Goal: Check status

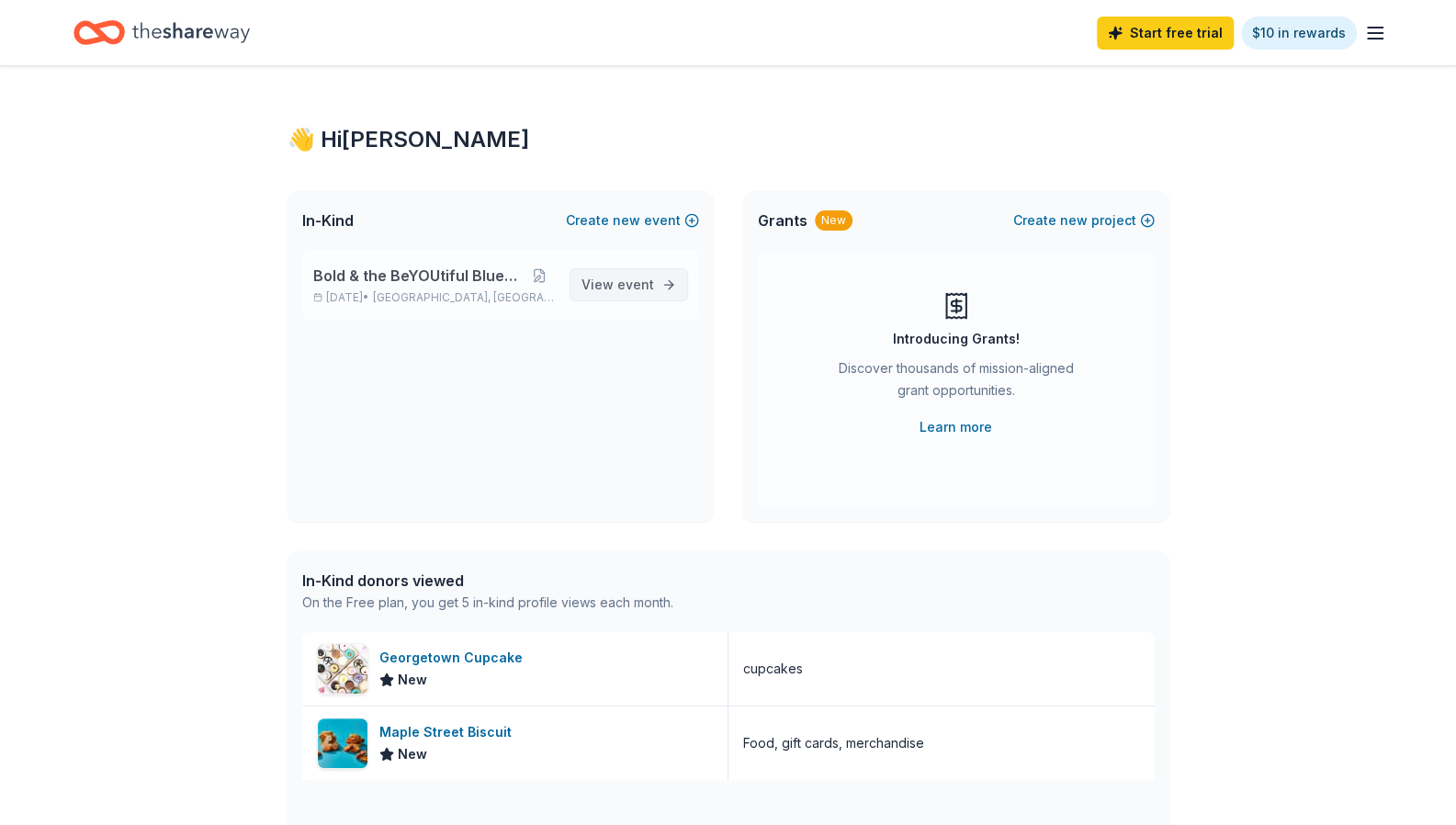
click at [622, 290] on span "event" at bounding box center [635, 284] width 37 height 15
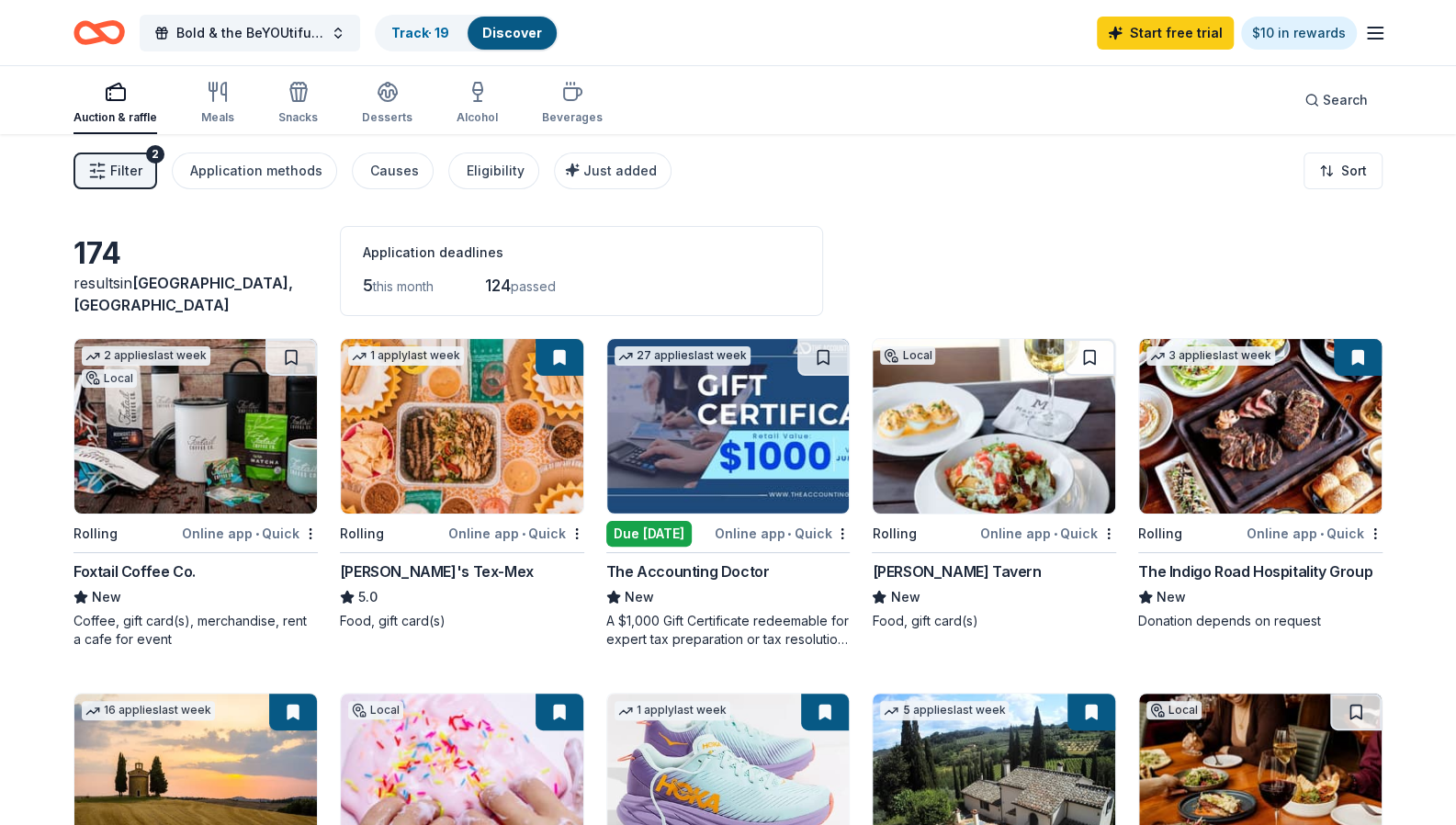
click at [1378, 40] on icon "button" at bounding box center [1375, 33] width 22 height 22
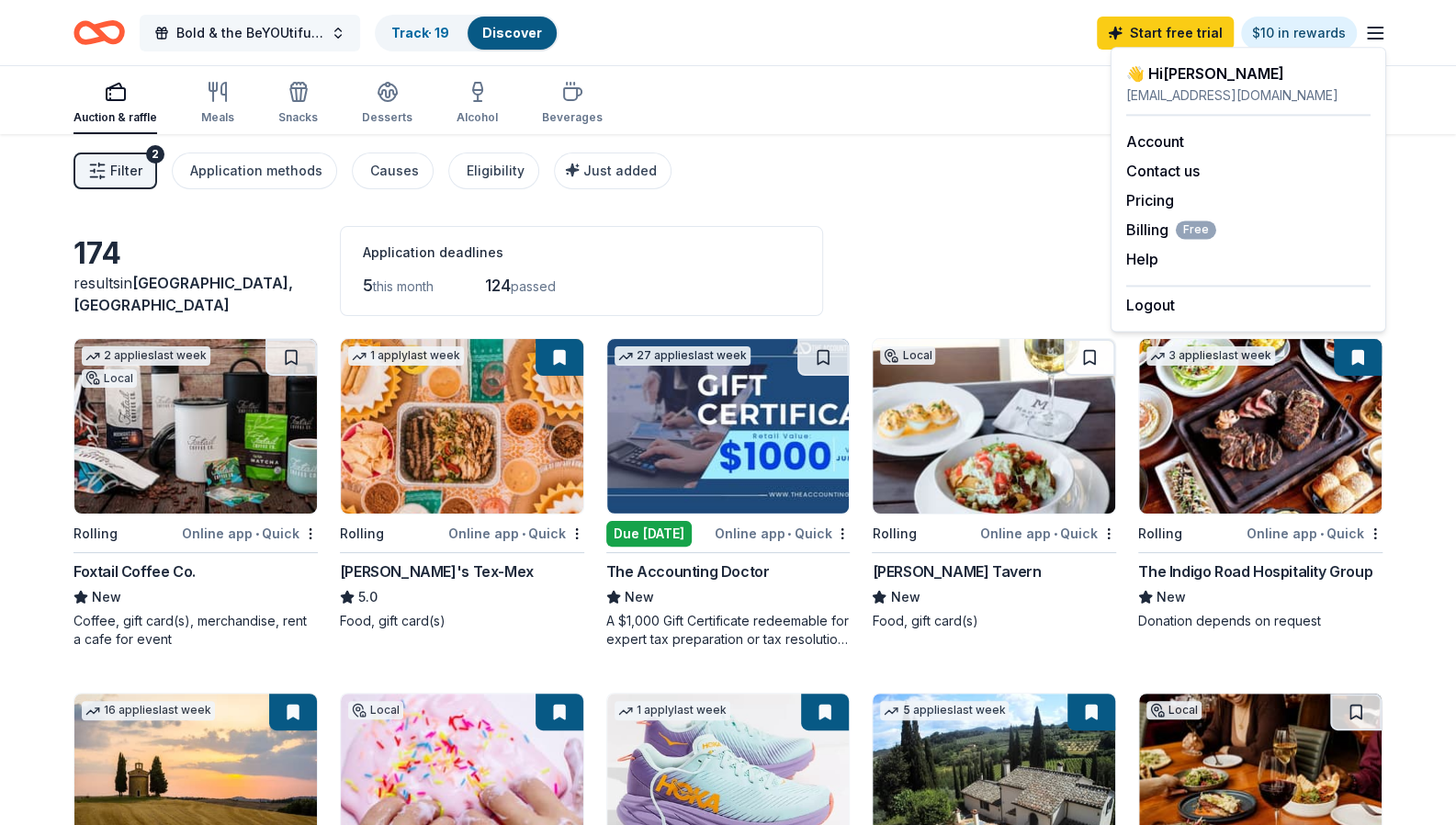
click at [338, 36] on button "Bold & the BeYOUtiful Blueprint Tour" at bounding box center [250, 33] width 220 height 37
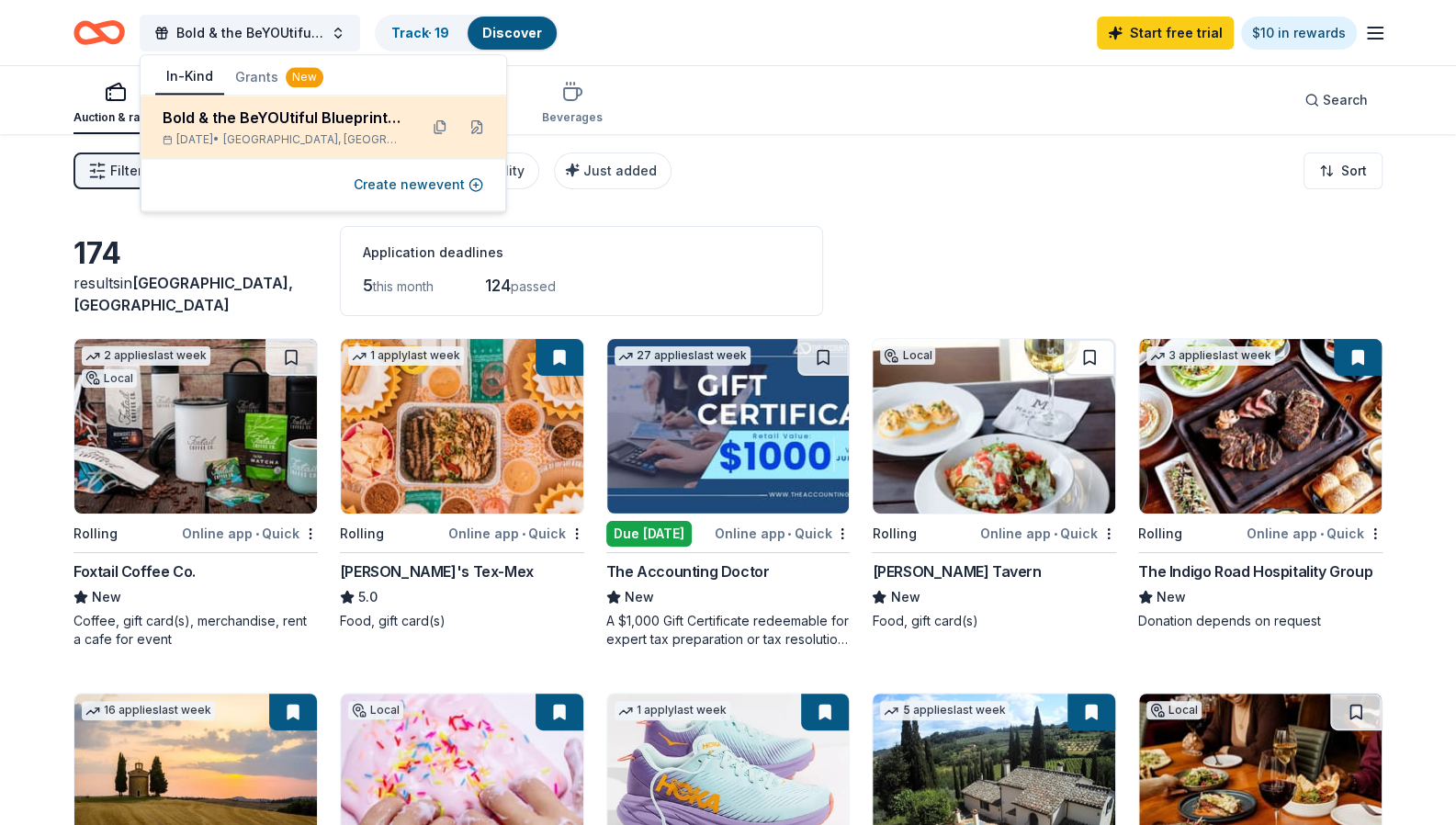
click at [342, 128] on div "Bold & the BeYOUtiful Blueprint Tour" at bounding box center [282, 117] width 240 height 22
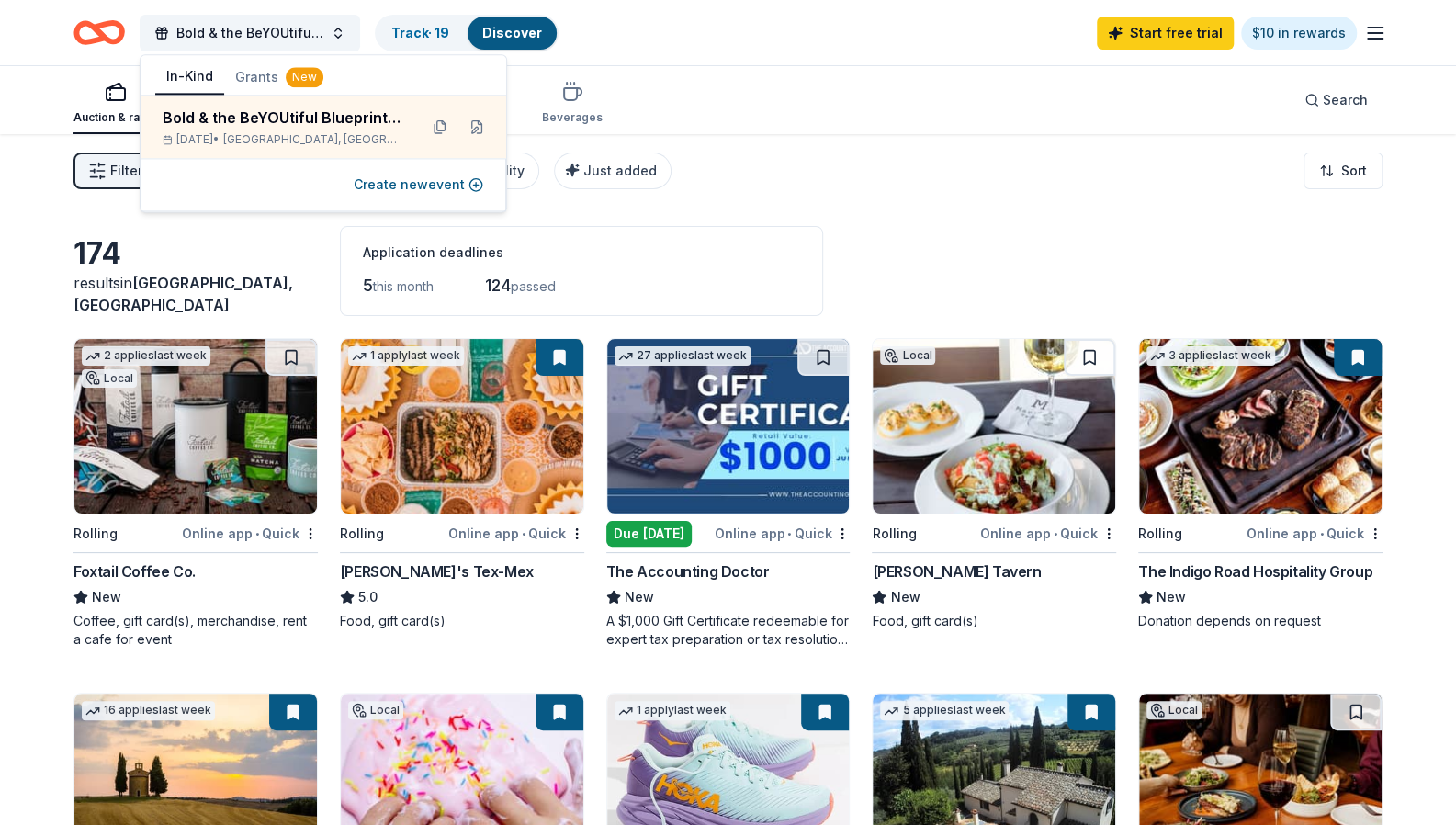
click at [775, 131] on div "Auction & raffle Meals Snacks Desserts Alcohol Beverages Search" at bounding box center [728, 100] width 1309 height 68
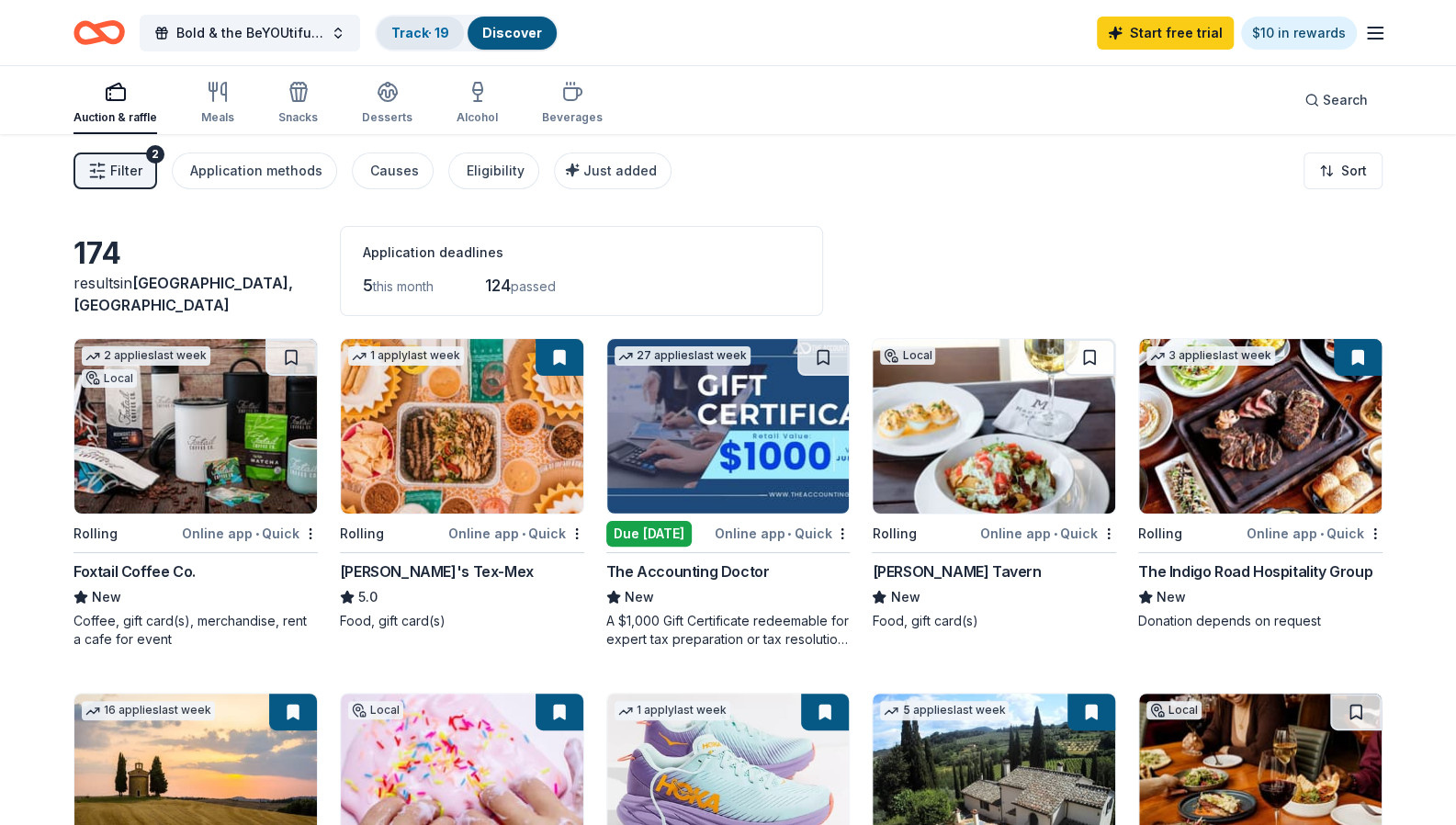
click at [417, 28] on link "Track · 19" at bounding box center [420, 33] width 58 height 15
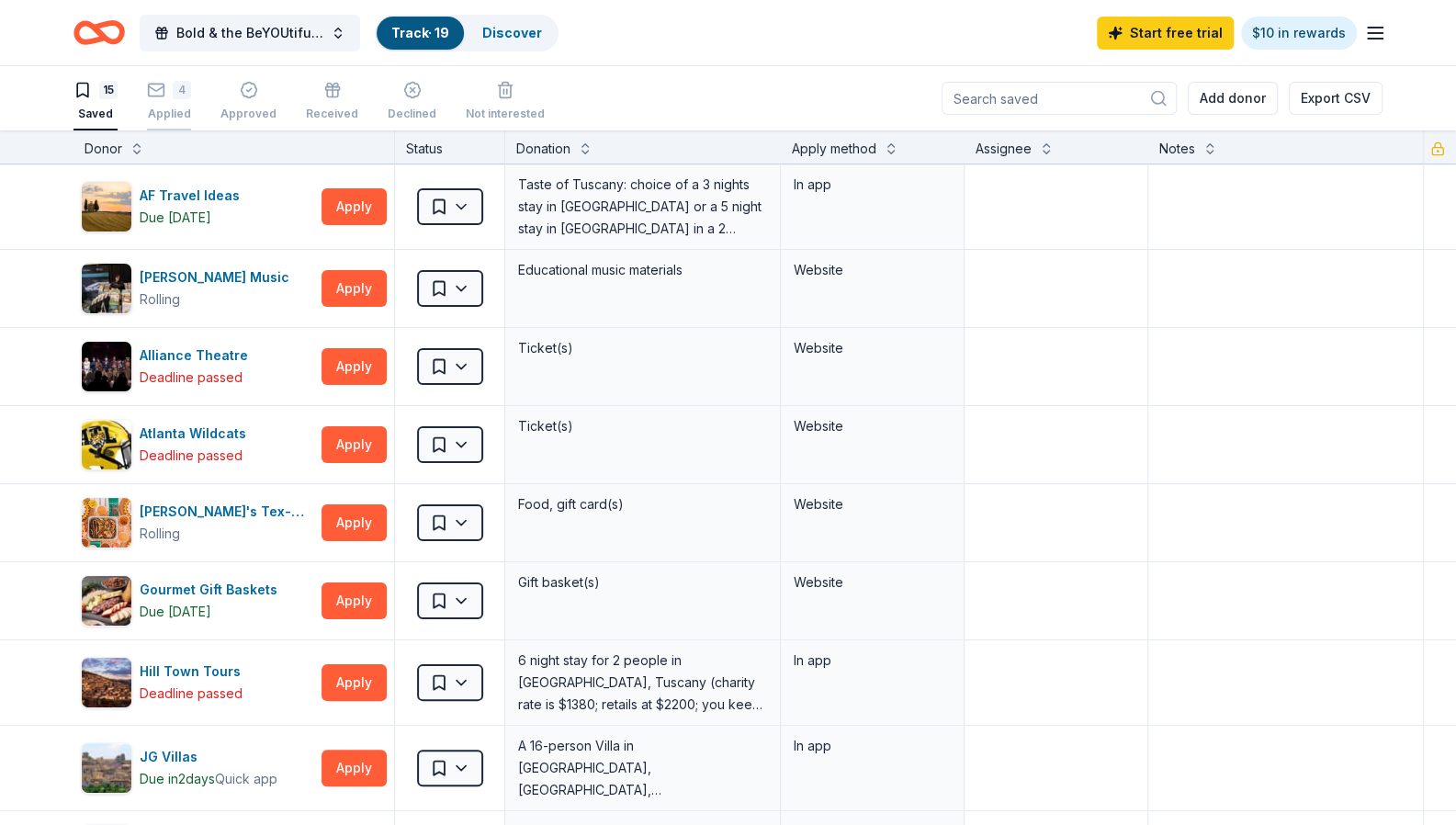
click at [179, 86] on div "4" at bounding box center [182, 90] width 18 height 18
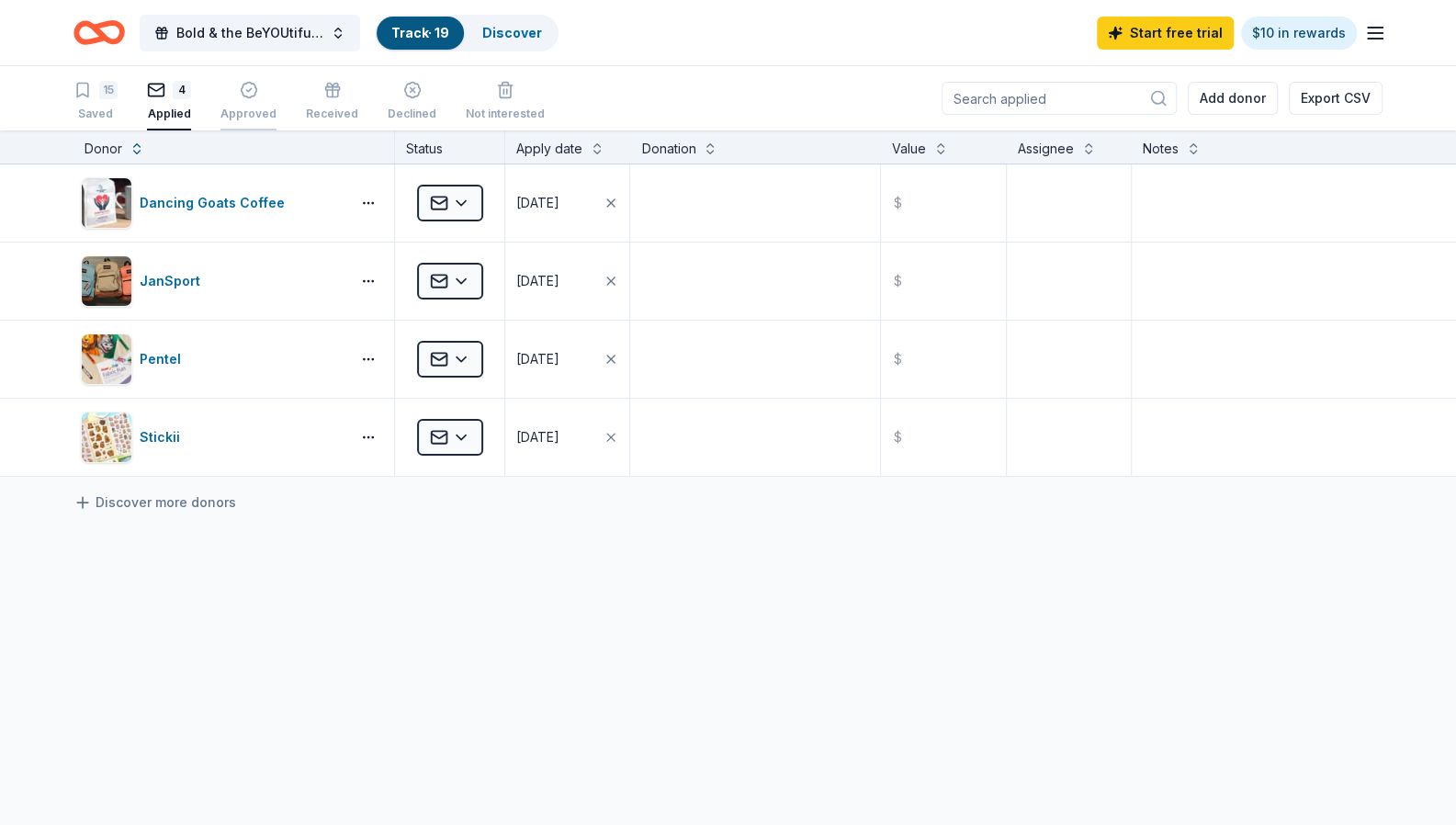
click at [248, 100] on div "Approved" at bounding box center [248, 101] width 56 height 41
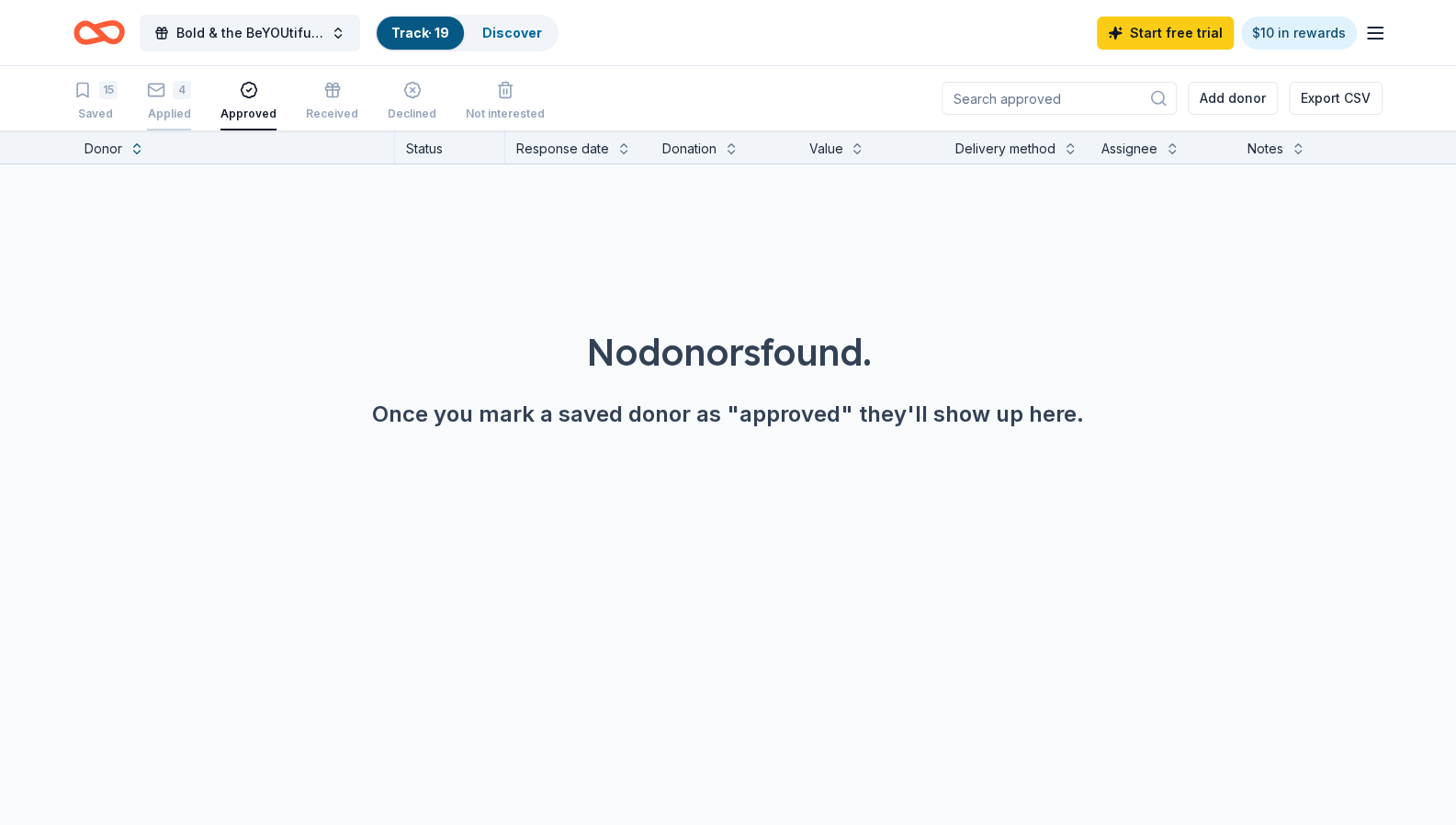
click at [165, 111] on div "Applied" at bounding box center [169, 113] width 44 height 14
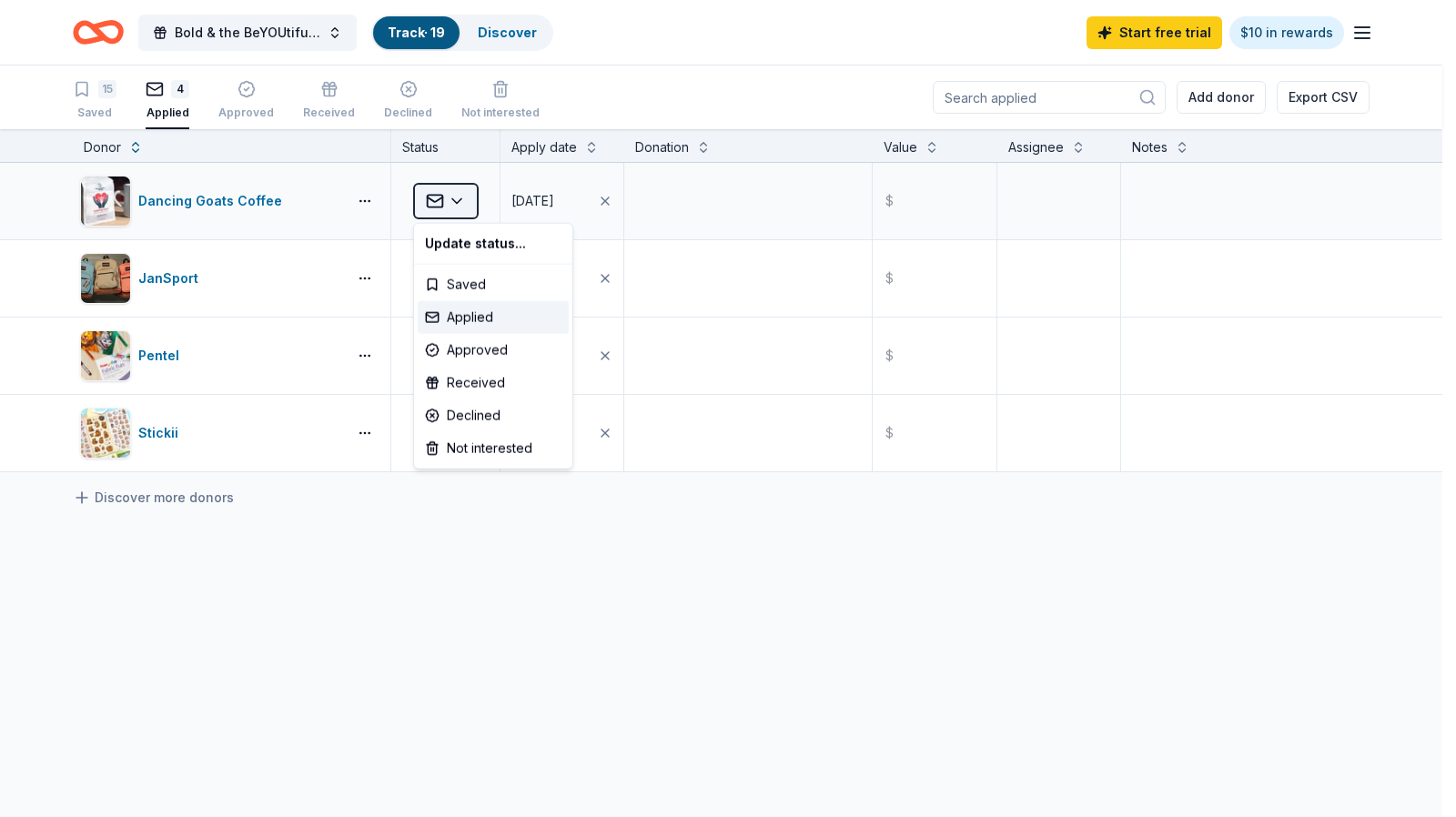
click at [448, 205] on html "Bold & the BeYOUtiful Blueprint Tour Track · 19 Discover Start free trial $10 i…" at bounding box center [728, 408] width 1456 height 817
click at [361, 284] on html "Bold & the BeYOUtiful Blueprint Tour Track · 19 Discover Start free trial $10 i…" at bounding box center [728, 408] width 1456 height 817
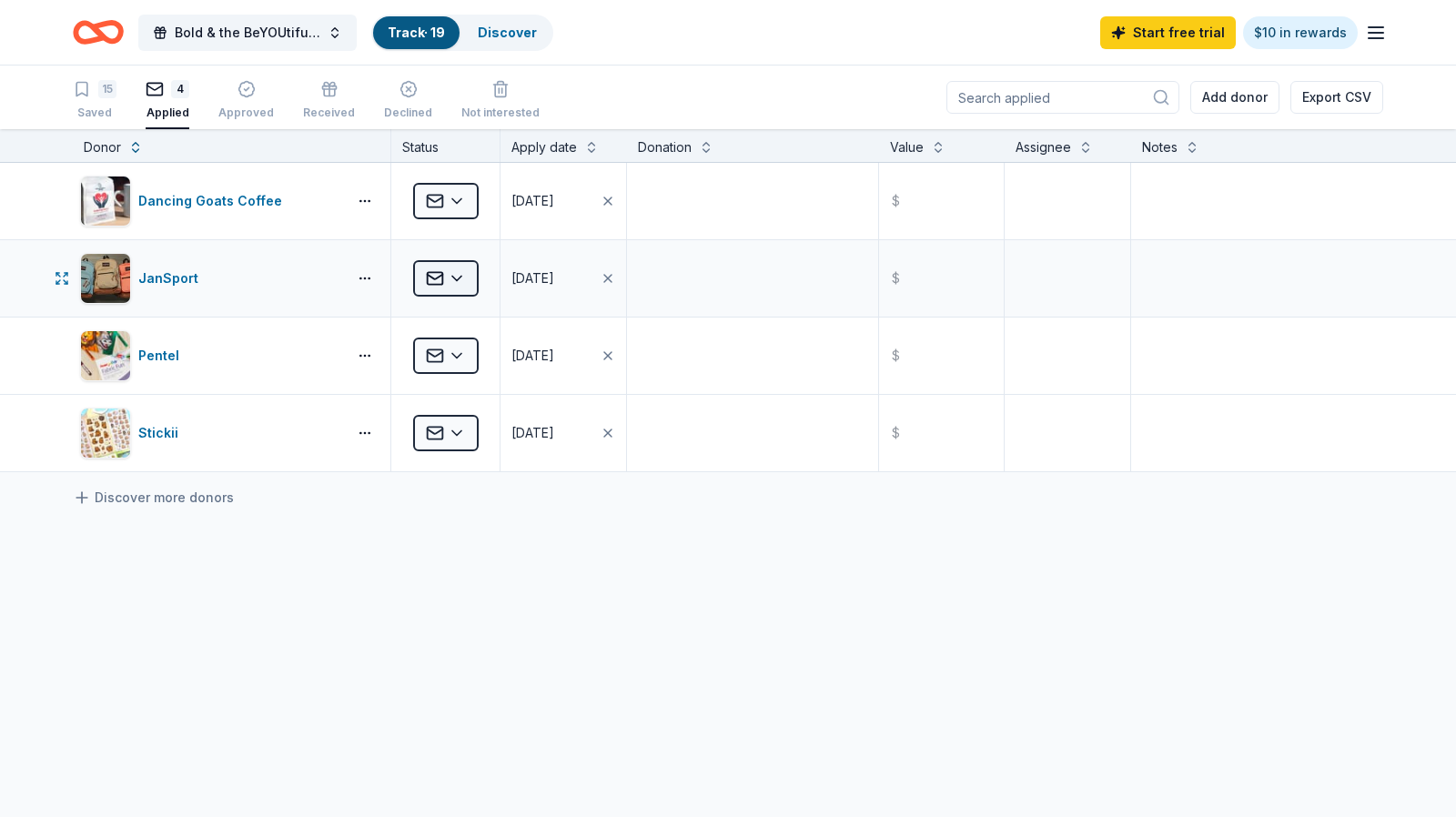
click at [465, 282] on html "Bold & the BeYOUtiful Blueprint Tour Track · 19 Discover Start free trial $10 i…" at bounding box center [728, 408] width 1456 height 817
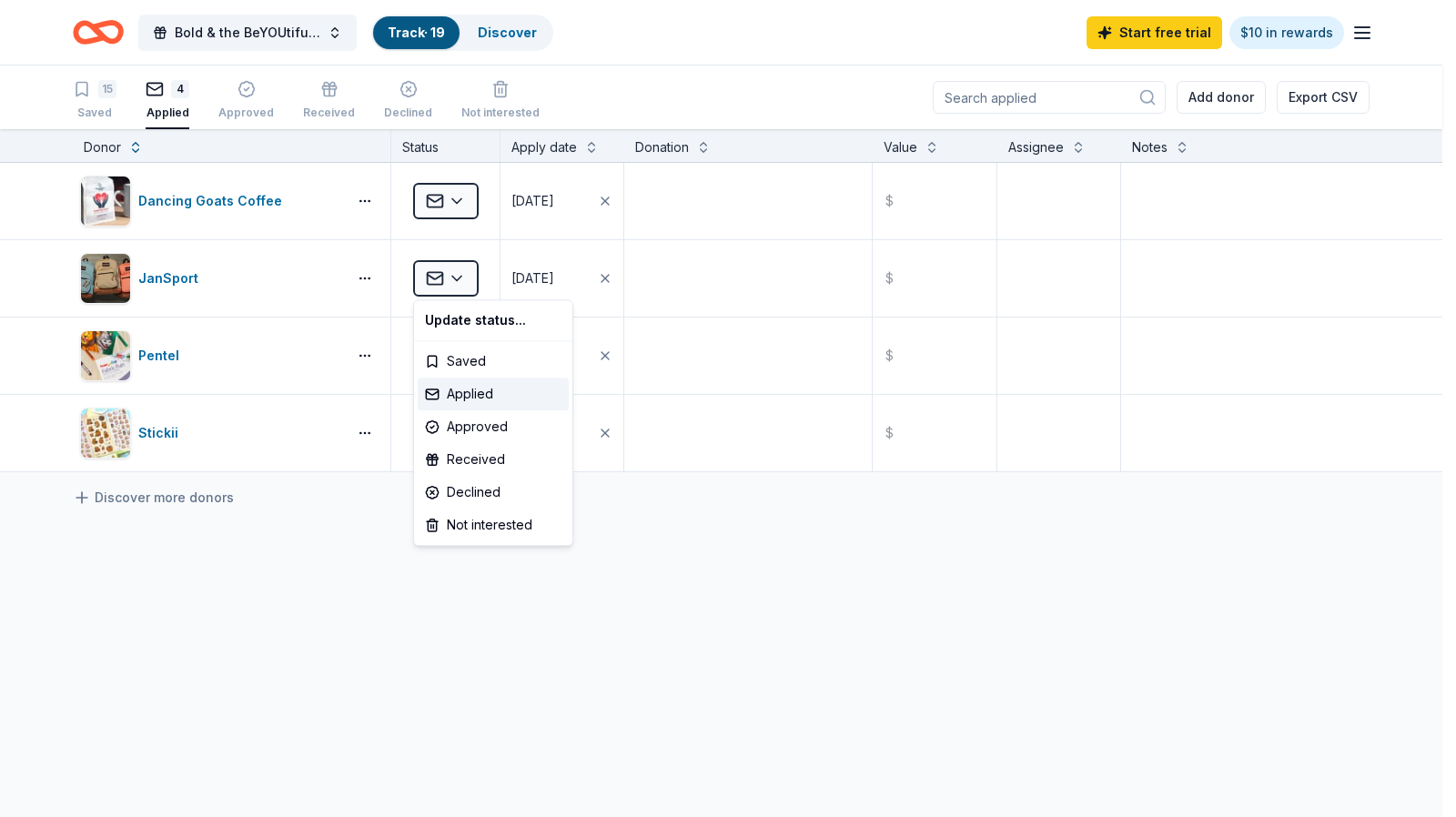
click at [362, 351] on html "Bold & the BeYOUtiful Blueprint Tour Track · 19 Discover Start free trial $10 i…" at bounding box center [728, 408] width 1456 height 817
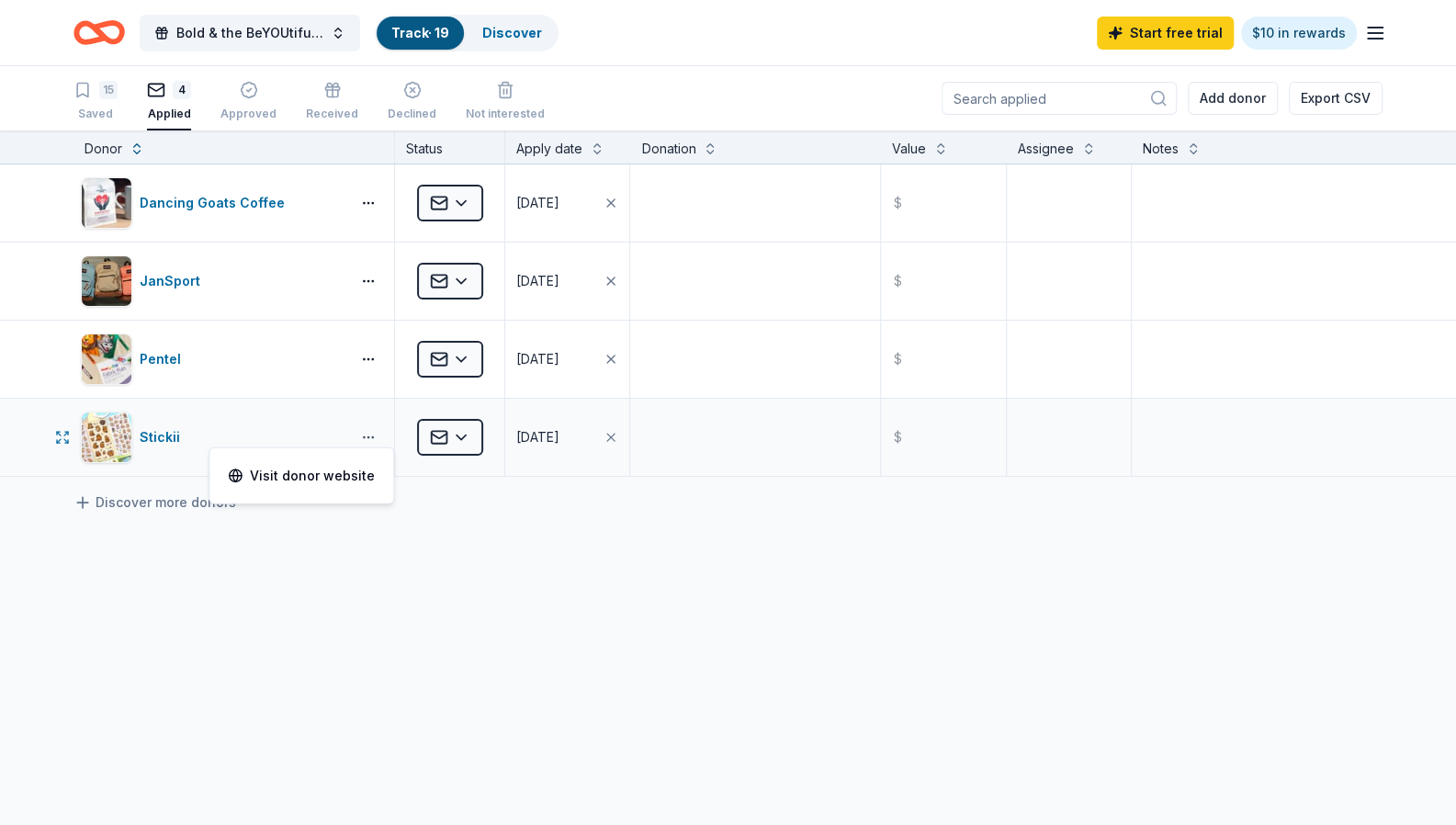
click at [380, 438] on button "button" at bounding box center [368, 437] width 37 height 14
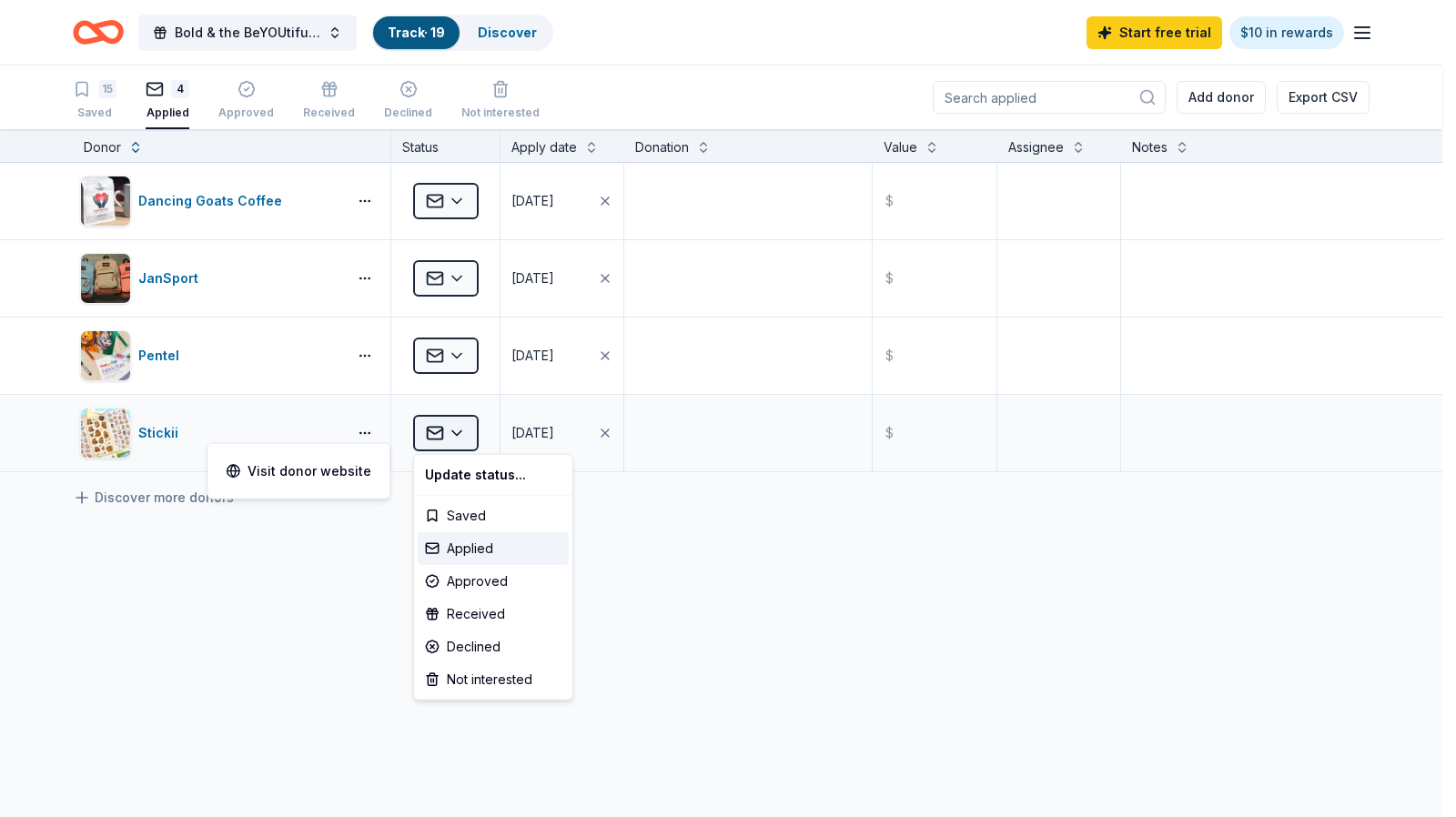
click at [444, 429] on html "Bold & the BeYOUtiful Blueprint Tour Track · 19 Discover Start free trial $10 i…" at bounding box center [728, 408] width 1456 height 817
